Goal: Navigation & Orientation: Find specific page/section

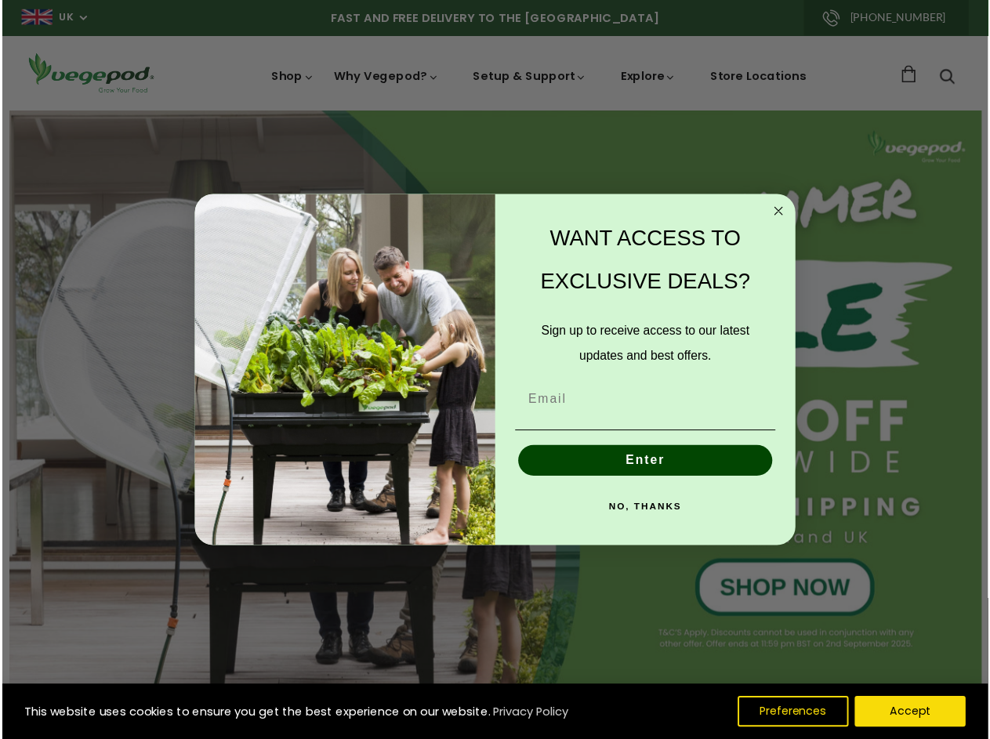
scroll to position [0, 238]
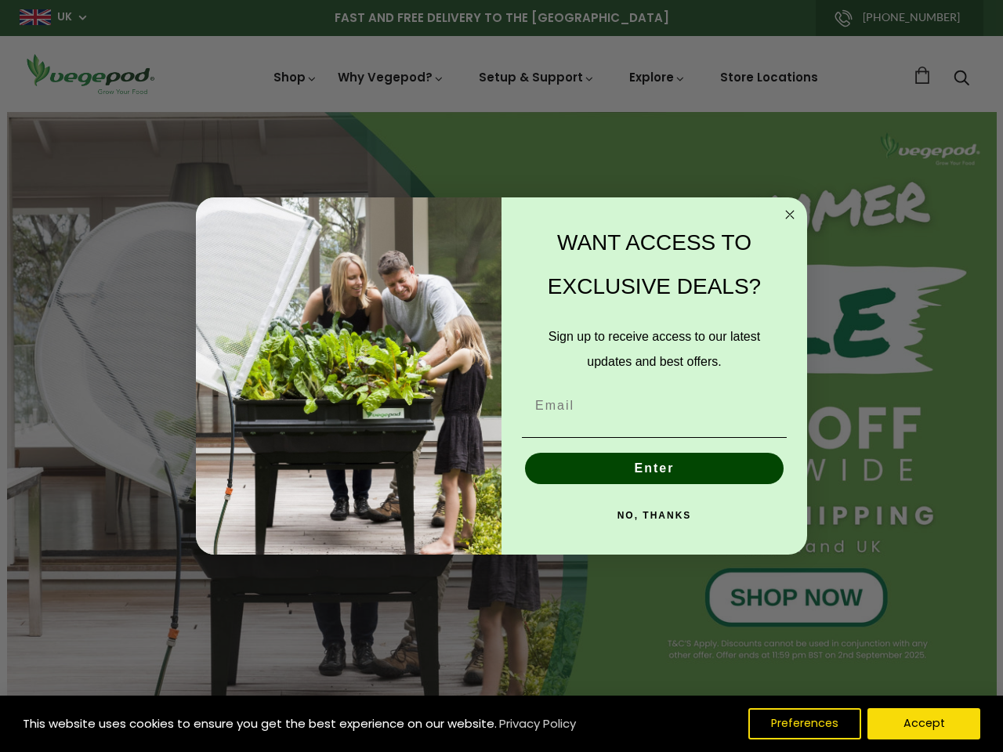
click at [501, 376] on div "WANT ACCESS TO EXCLUSIVE DEALS? Sign up to receive access to our latest updates…" at bounding box center [646, 376] width 290 height 327
click at [790, 215] on icon "Close dialog" at bounding box center [790, 215] width 8 height 8
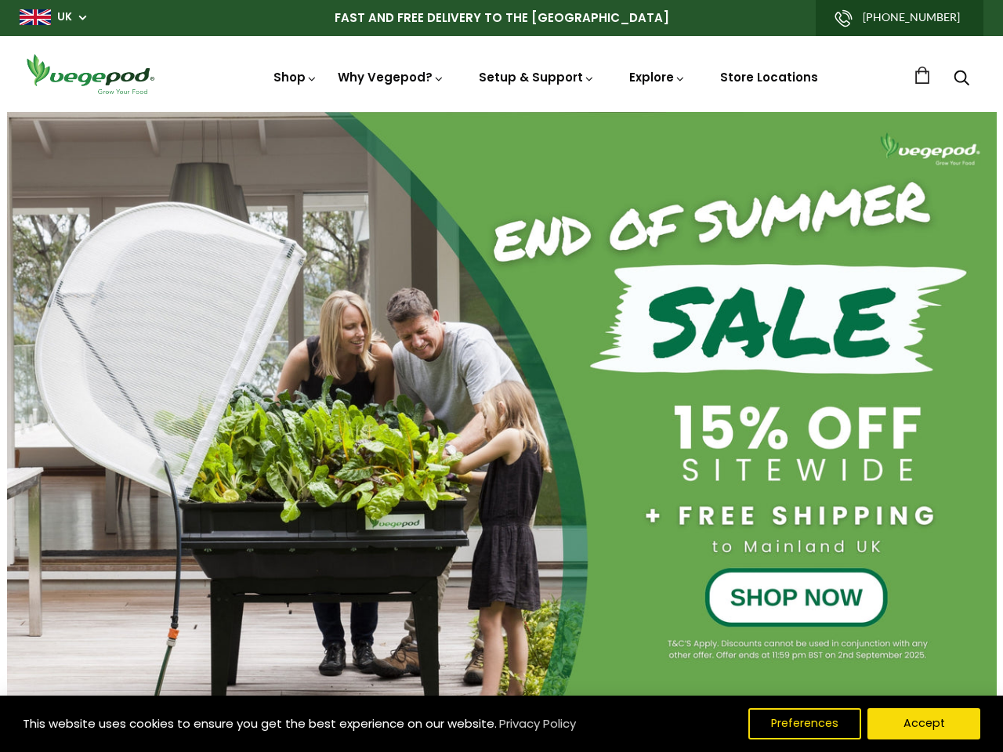
click at [654, 489] on button "Enter" at bounding box center [654, 504] width 259 height 31
click at [654, 528] on div "NO, THANKS" at bounding box center [654, 551] width 274 height 47
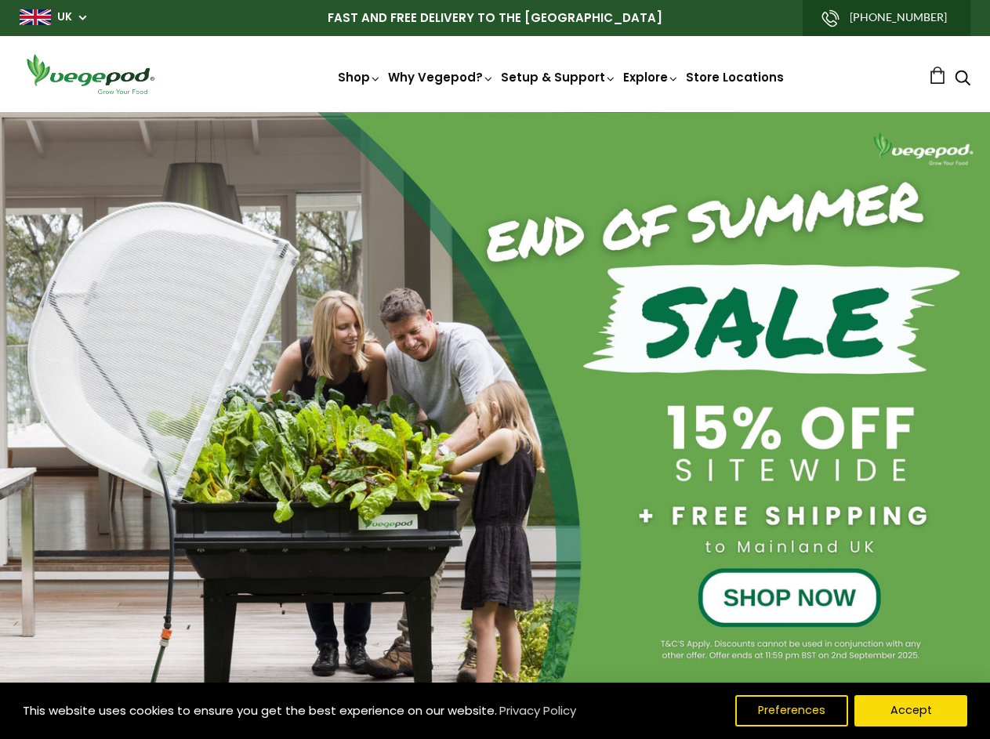
scroll to position [0, 703]
